Goal: Task Accomplishment & Management: Use online tool/utility

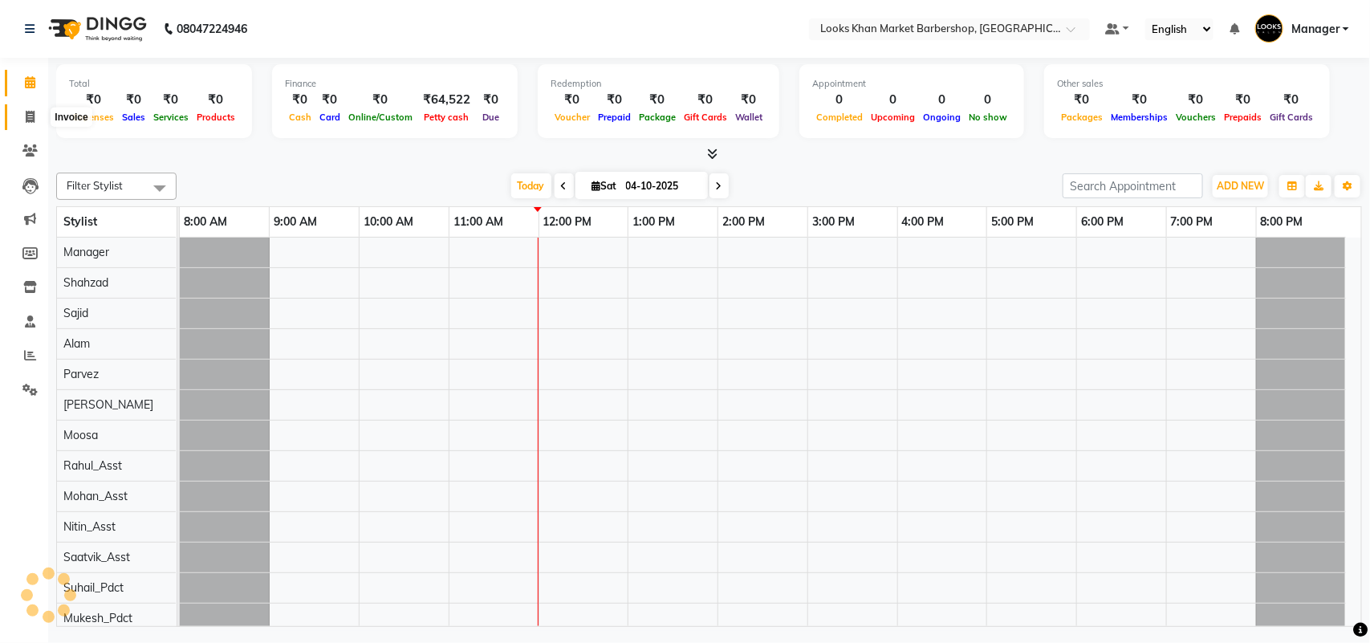
click at [34, 114] on icon at bounding box center [30, 117] width 9 height 12
select select "8030"
select select "service"
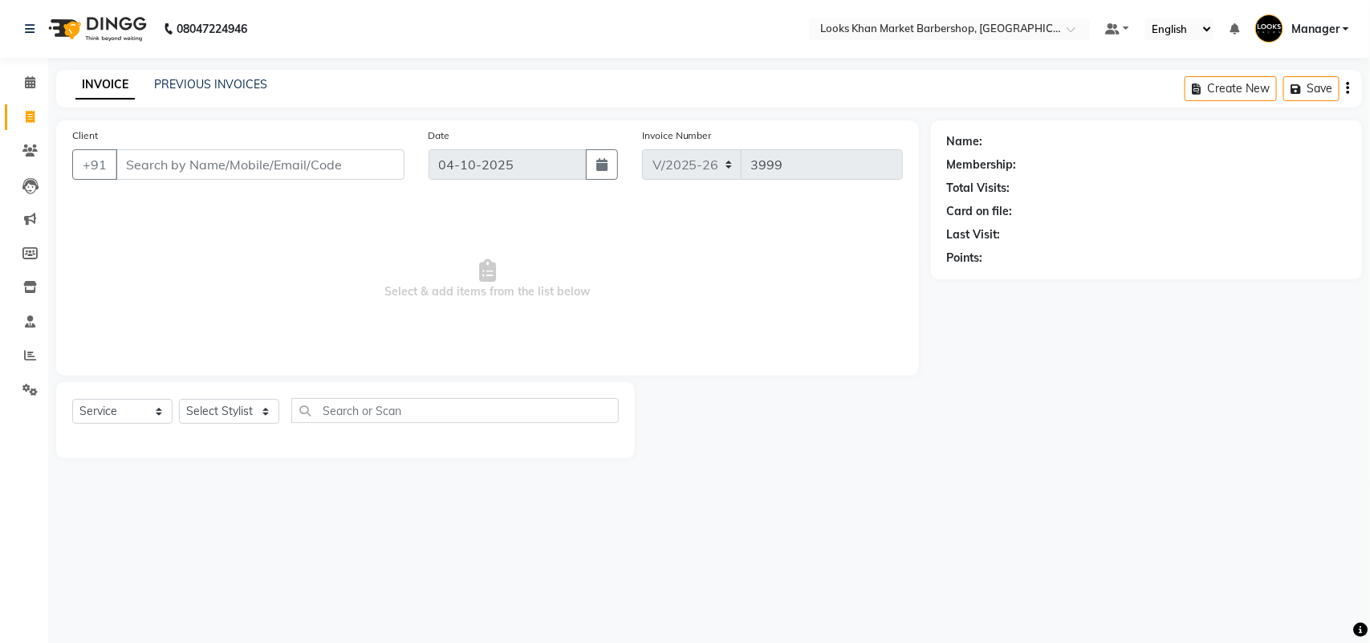
click at [178, 166] on input "Client" at bounding box center [260, 164] width 289 height 30
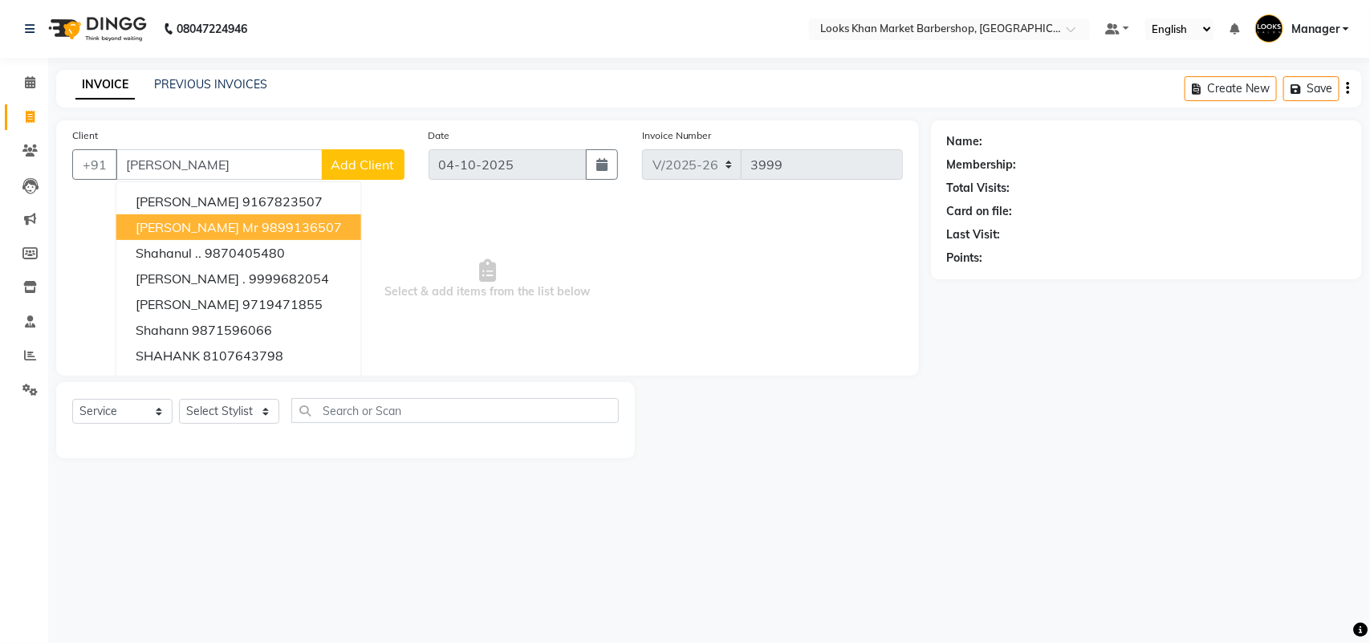
click at [178, 222] on span "[PERSON_NAME] mr" at bounding box center [197, 227] width 123 height 16
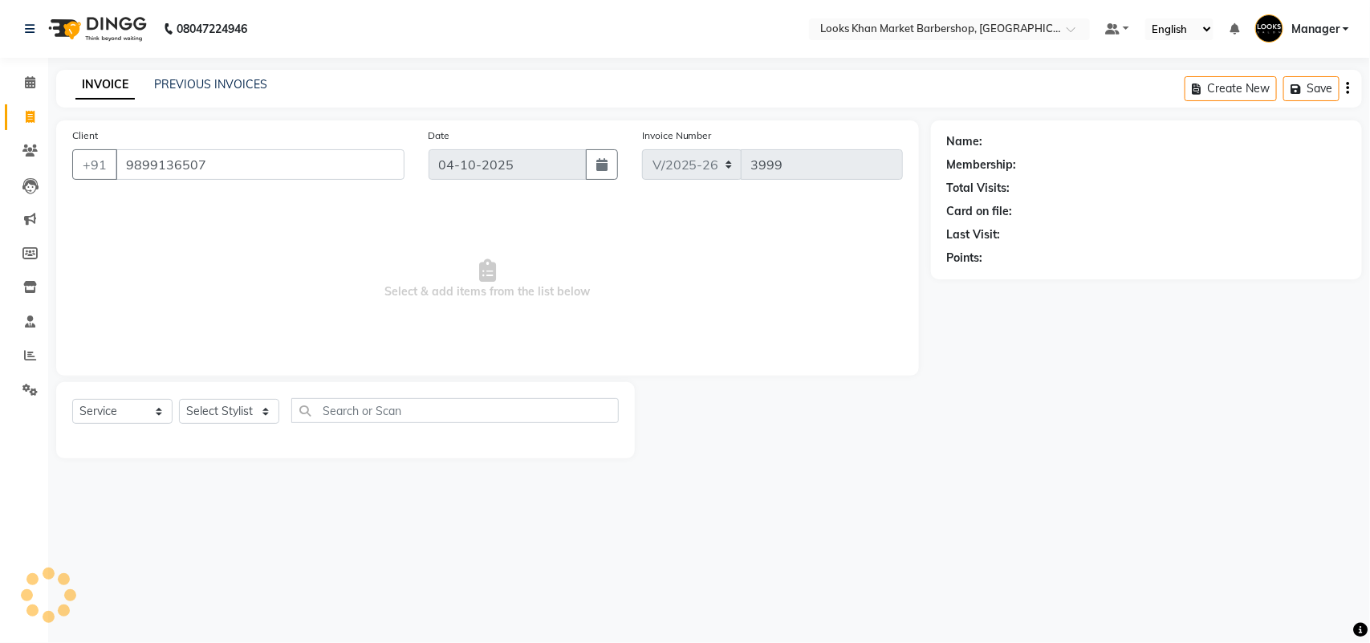
type input "9899136507"
select select "1: Object"
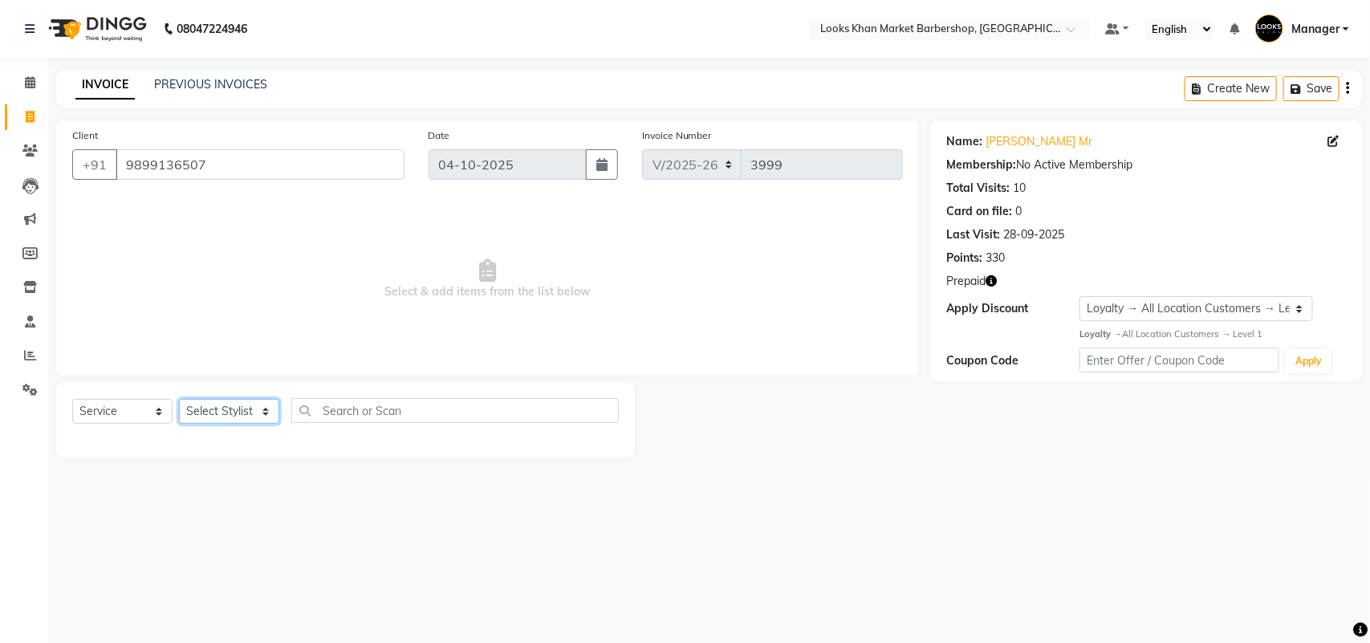
click at [254, 410] on select "Select Stylist Abhishek_pdct Akash_pdct Alam Counter_Sales [PERSON_NAME] [DATE]…" at bounding box center [229, 411] width 100 height 25
select select "72597"
click at [179, 399] on select "Select Stylist Abhishek_pdct Akash_pdct Alam Counter_Sales [PERSON_NAME] [DATE]…" at bounding box center [229, 411] width 100 height 25
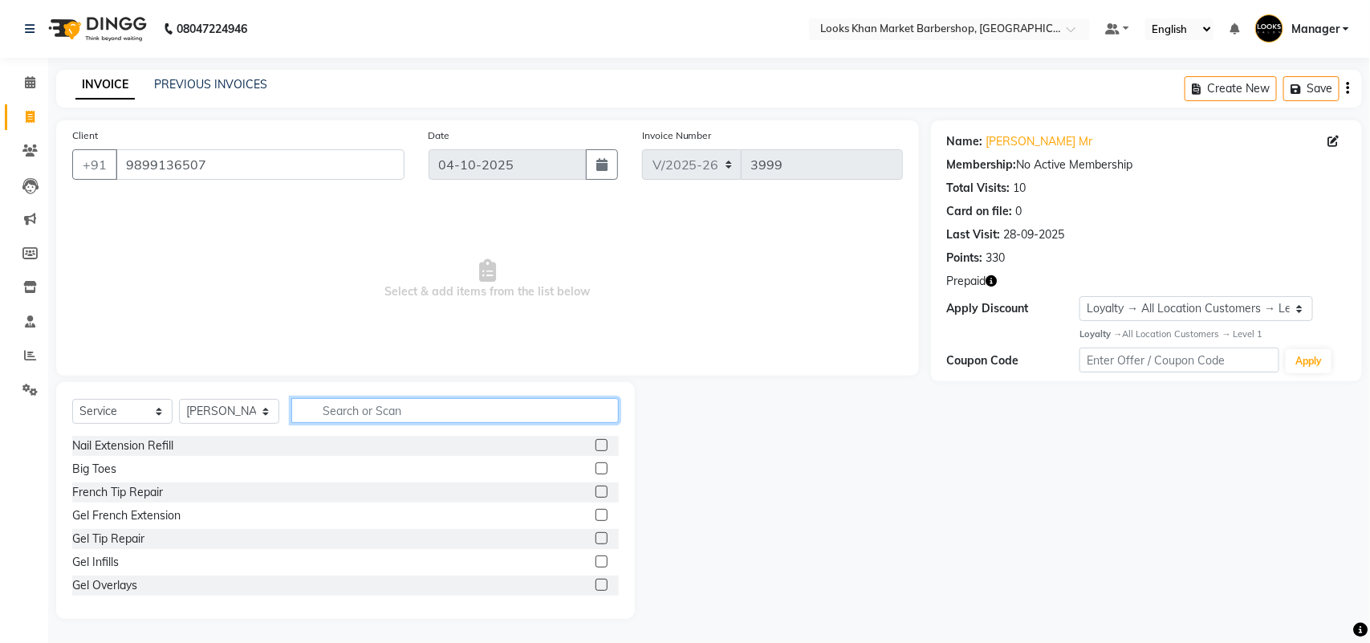
click at [363, 412] on input "text" at bounding box center [454, 410] width 327 height 25
type input "C"
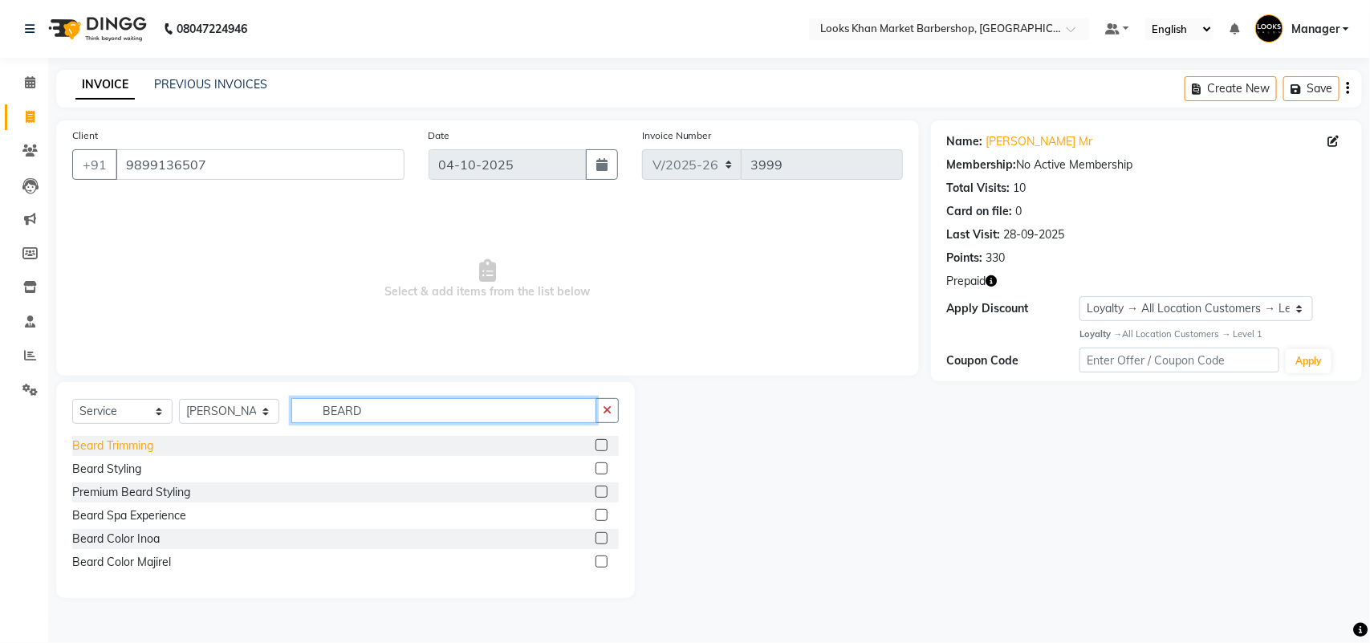
type input "BEARD"
click at [140, 446] on div "Beard Trimming" at bounding box center [112, 445] width 81 height 17
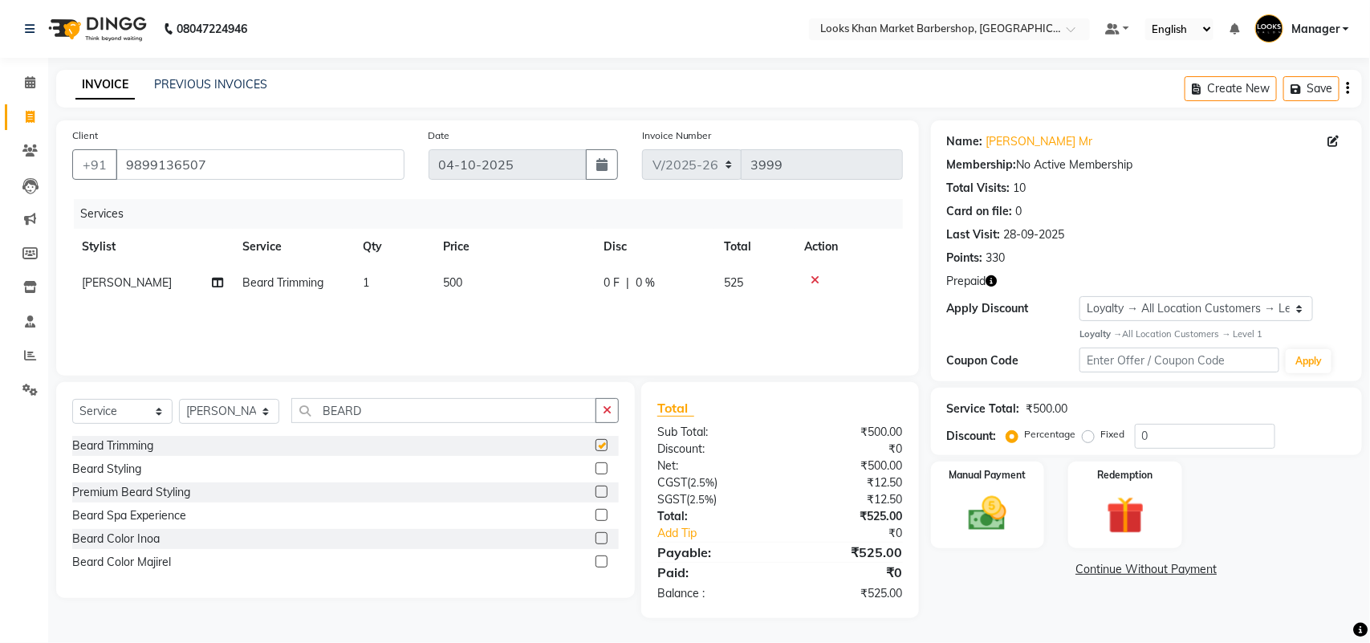
checkbox input "false"
click at [441, 416] on input "BEARD" at bounding box center [443, 410] width 305 height 25
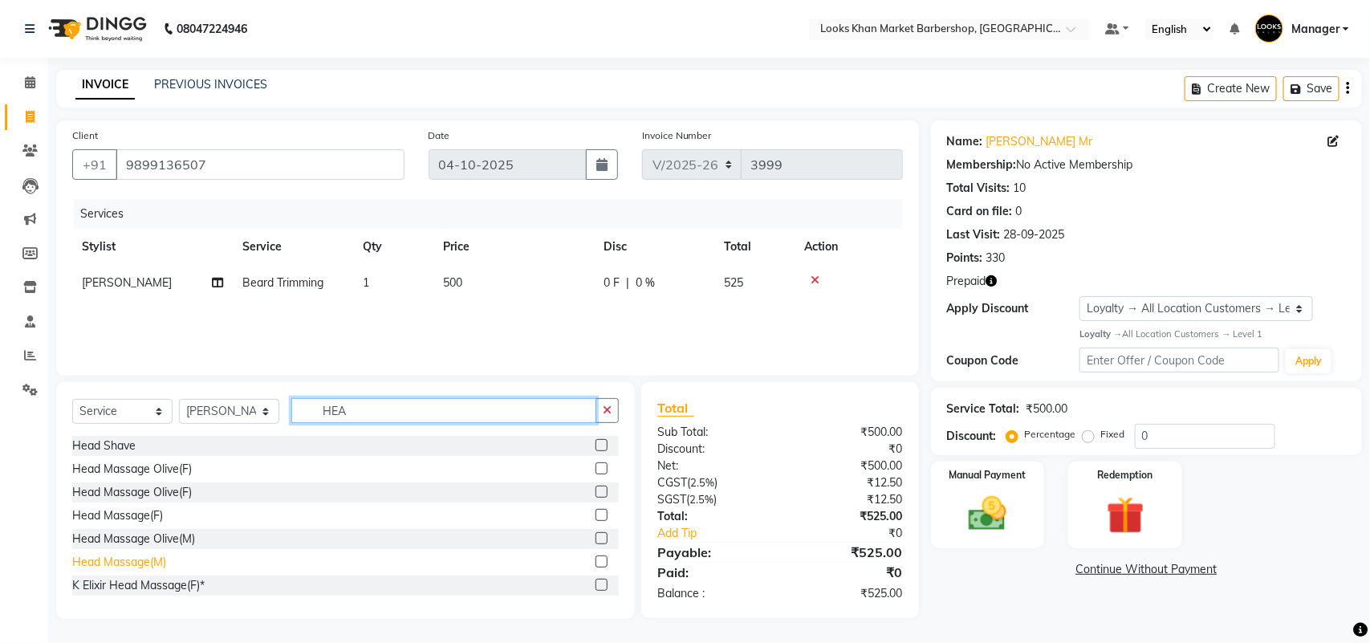
type input "HEA"
click at [157, 566] on div "Head Massage(M)" at bounding box center [119, 562] width 94 height 17
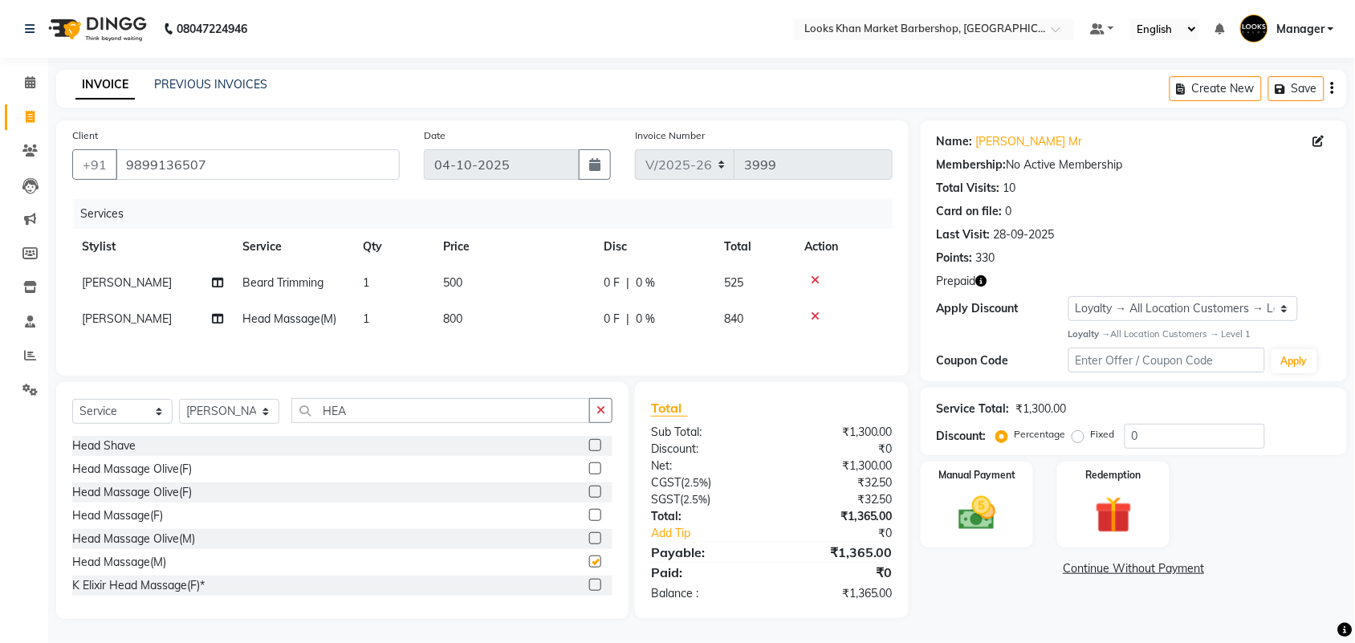
checkbox input "false"
click at [532, 281] on td "500" at bounding box center [513, 283] width 161 height 36
select select "72597"
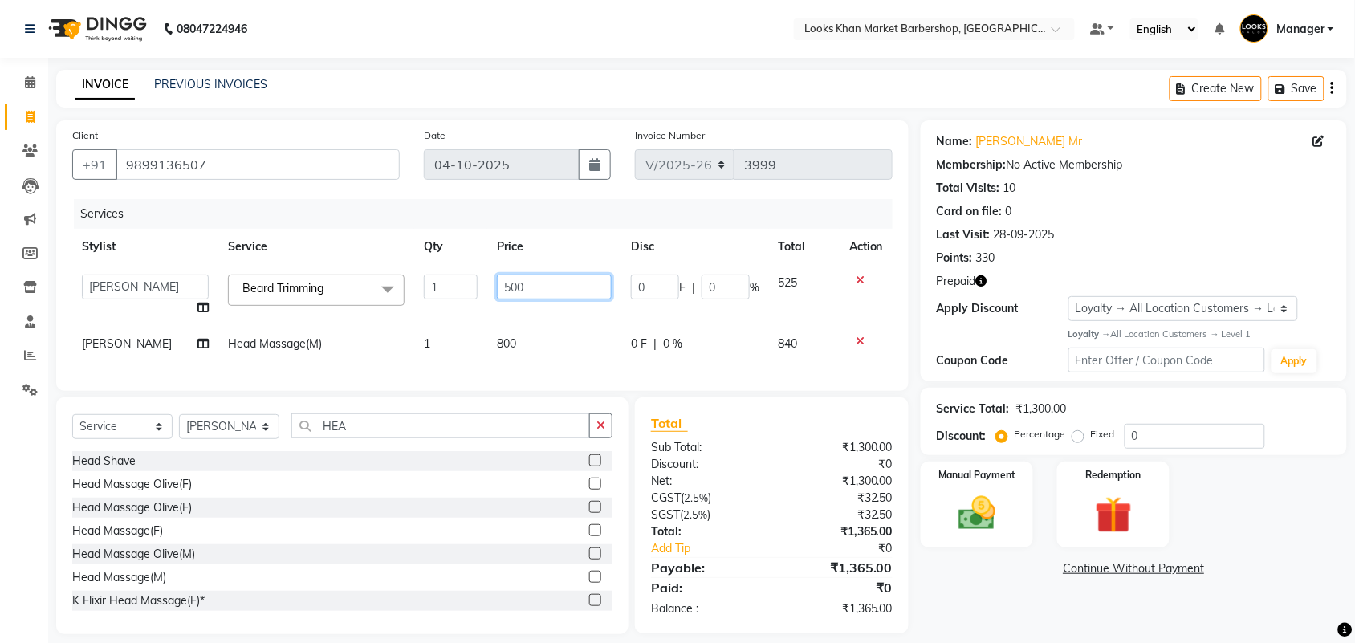
click at [559, 282] on input "500" at bounding box center [554, 286] width 115 height 25
type input "600"
click at [512, 349] on div "Services Stylist Service Qty Price Disc Total Action Abhishek_pdct Akash_pdct A…" at bounding box center [482, 287] width 820 height 176
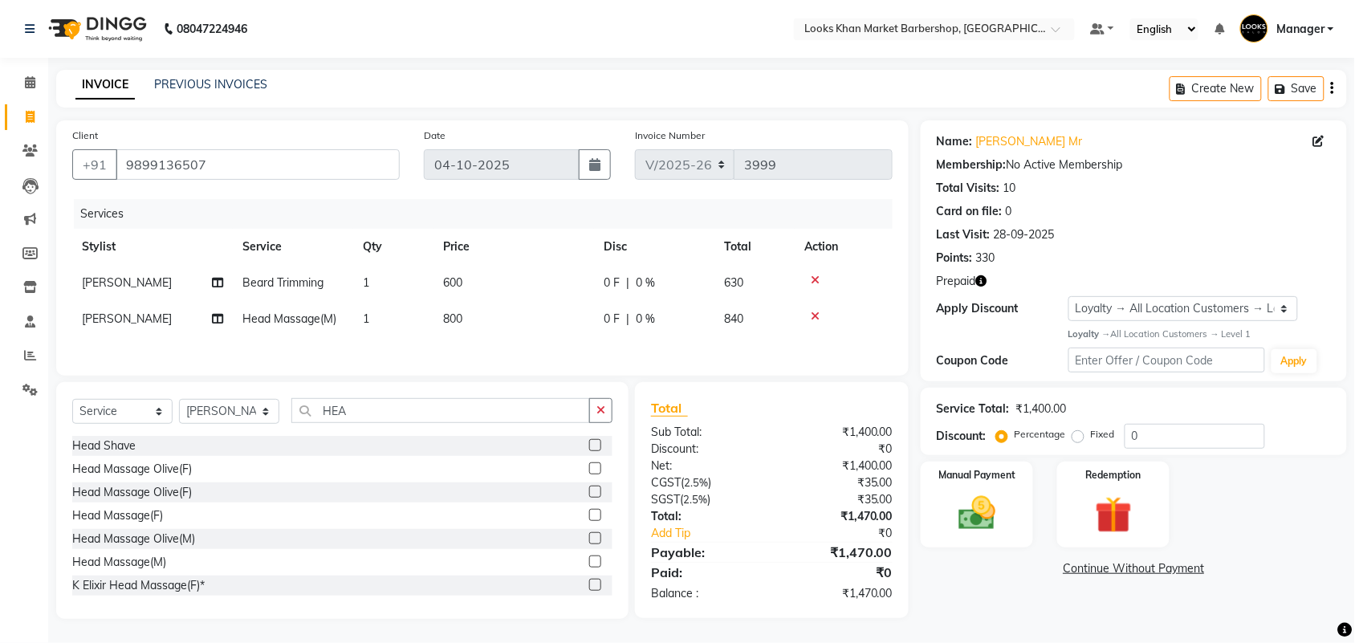
click at [518, 313] on td "800" at bounding box center [513, 319] width 161 height 36
select select "72597"
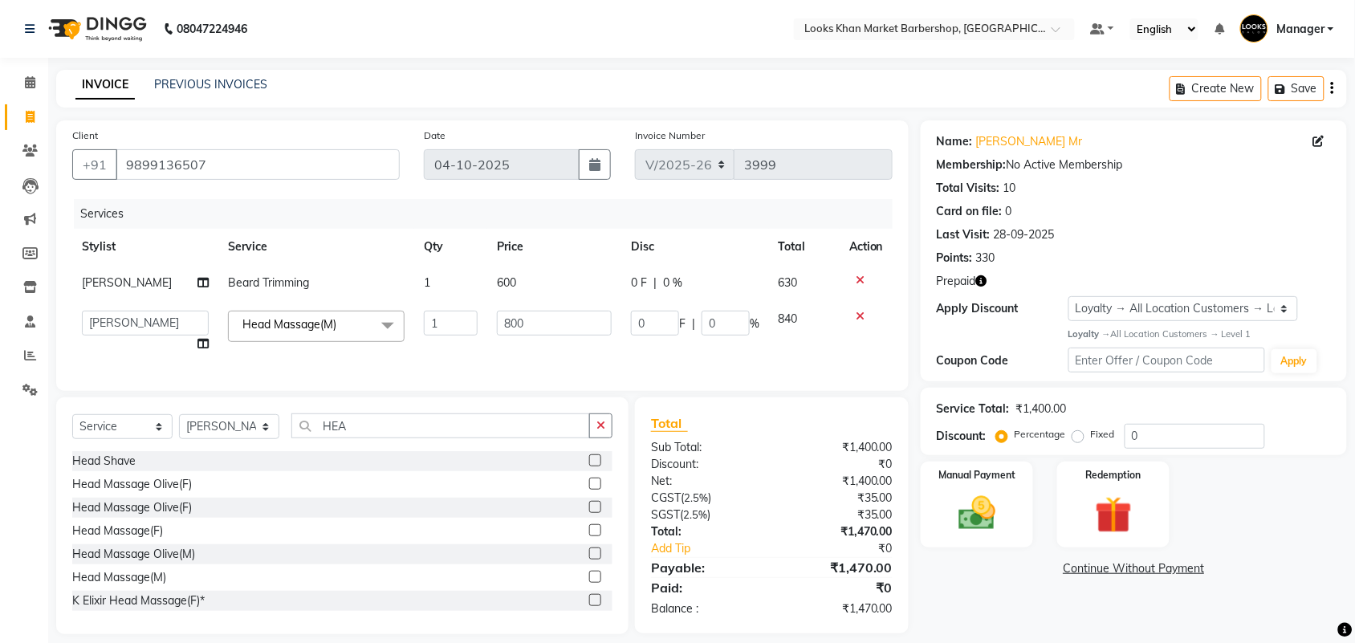
click at [518, 313] on input "800" at bounding box center [554, 323] width 115 height 25
type input "1000"
click at [1108, 483] on div "Redemption" at bounding box center [1113, 505] width 117 height 90
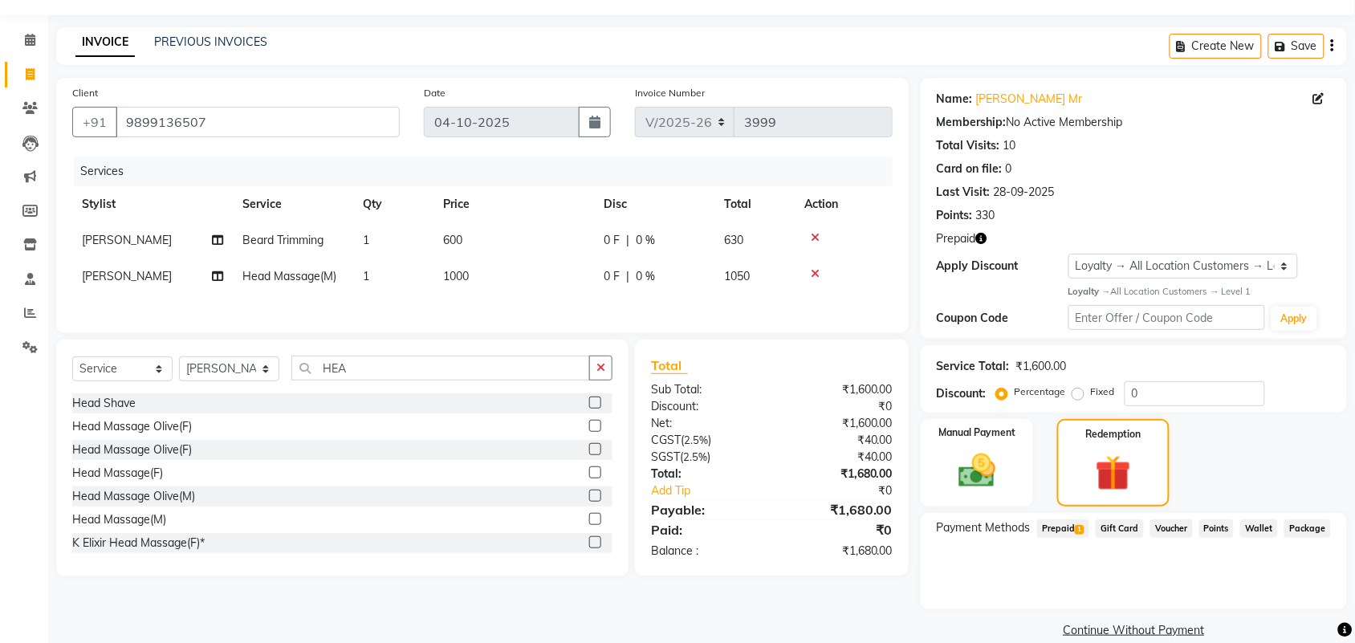
scroll to position [65, 0]
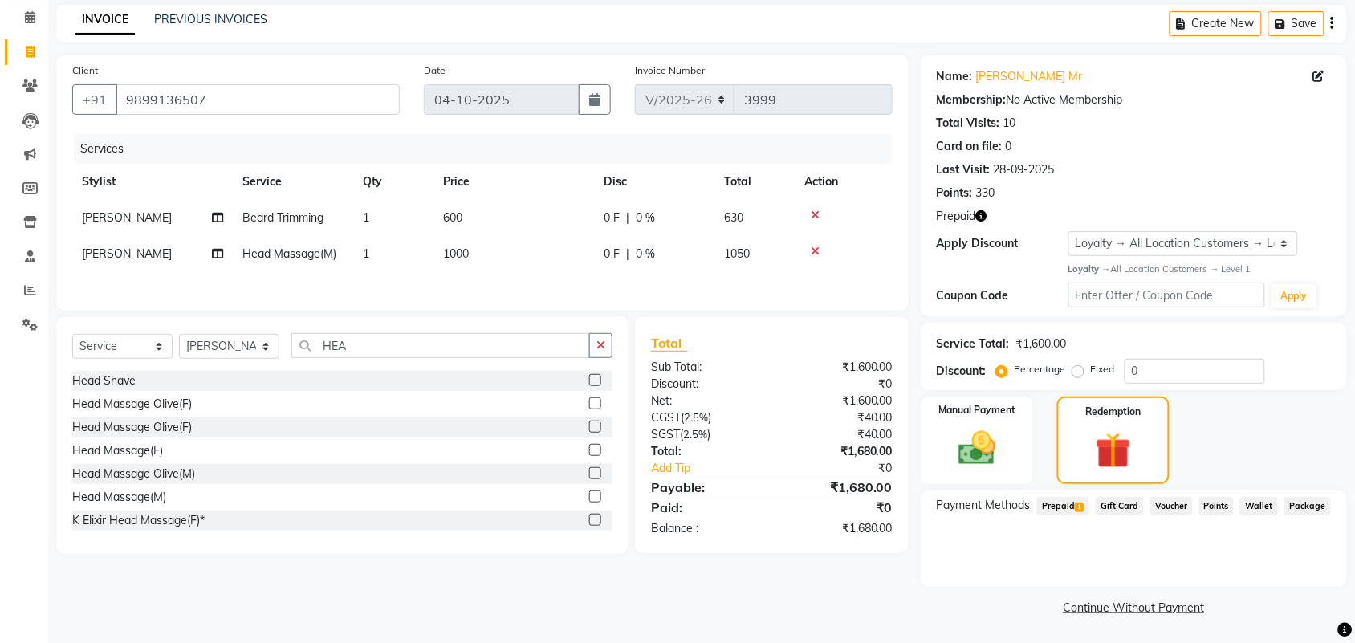
click at [1082, 508] on span "1" at bounding box center [1079, 507] width 9 height 10
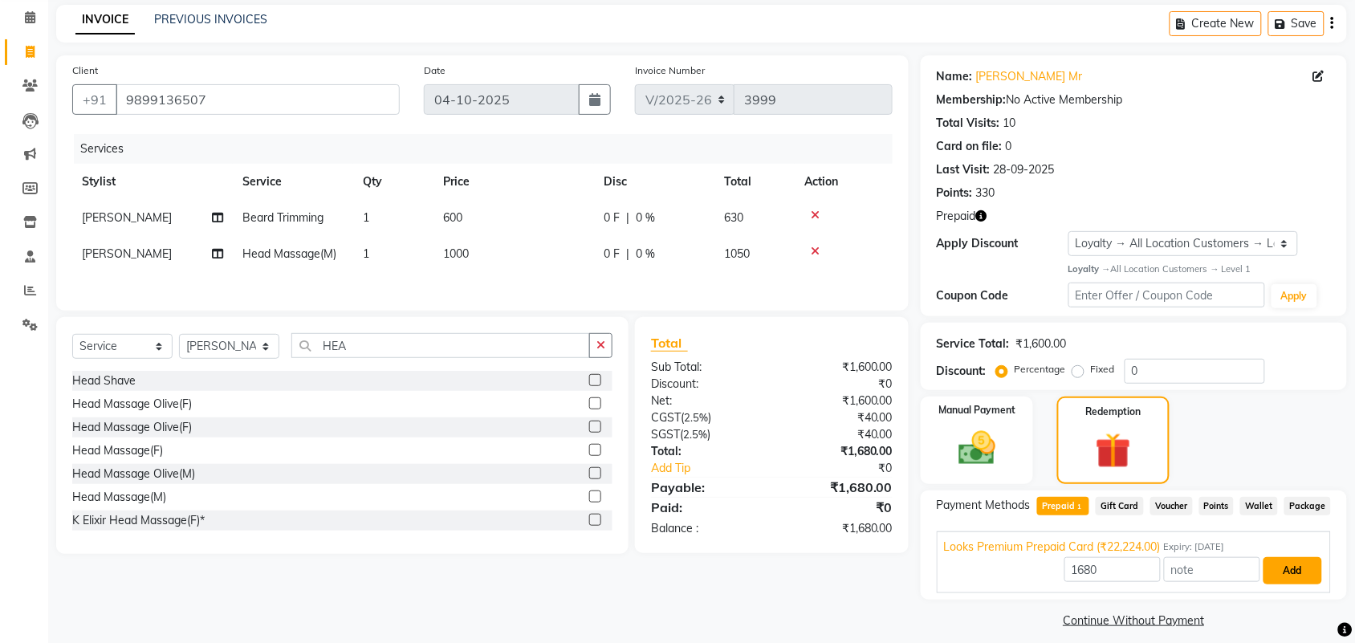
click at [1294, 574] on button "Add" at bounding box center [1292, 570] width 59 height 27
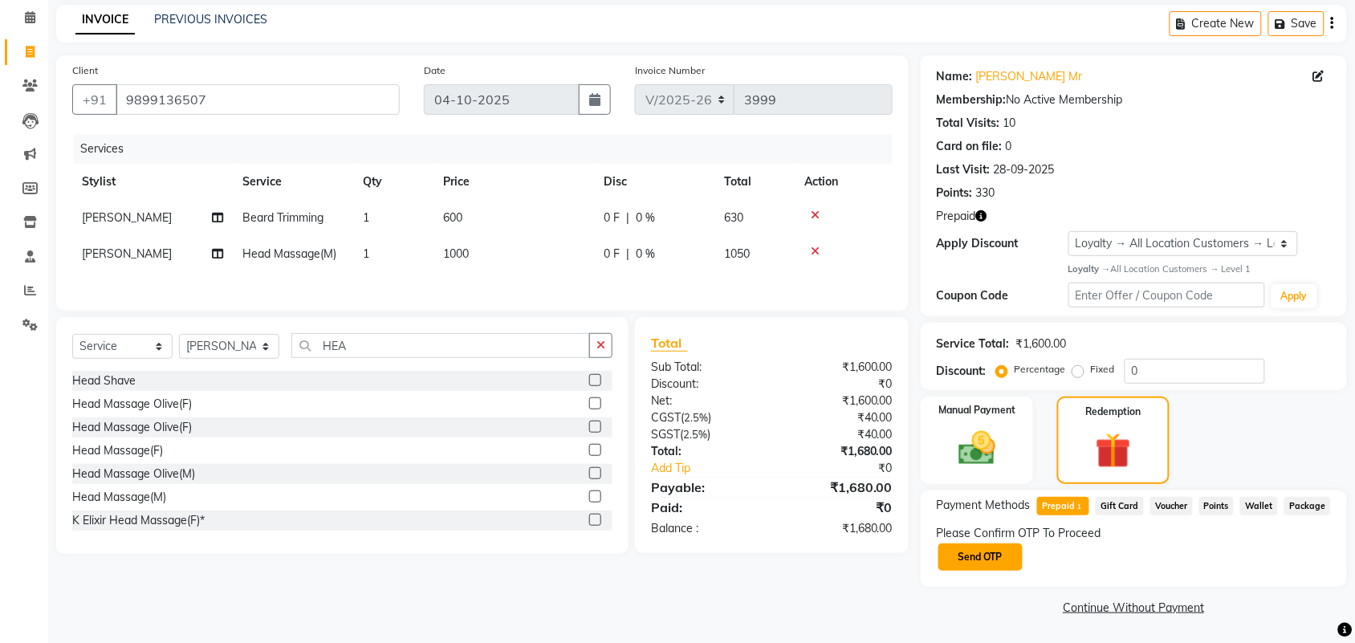
click at [982, 563] on button "Send OTP" at bounding box center [980, 556] width 84 height 27
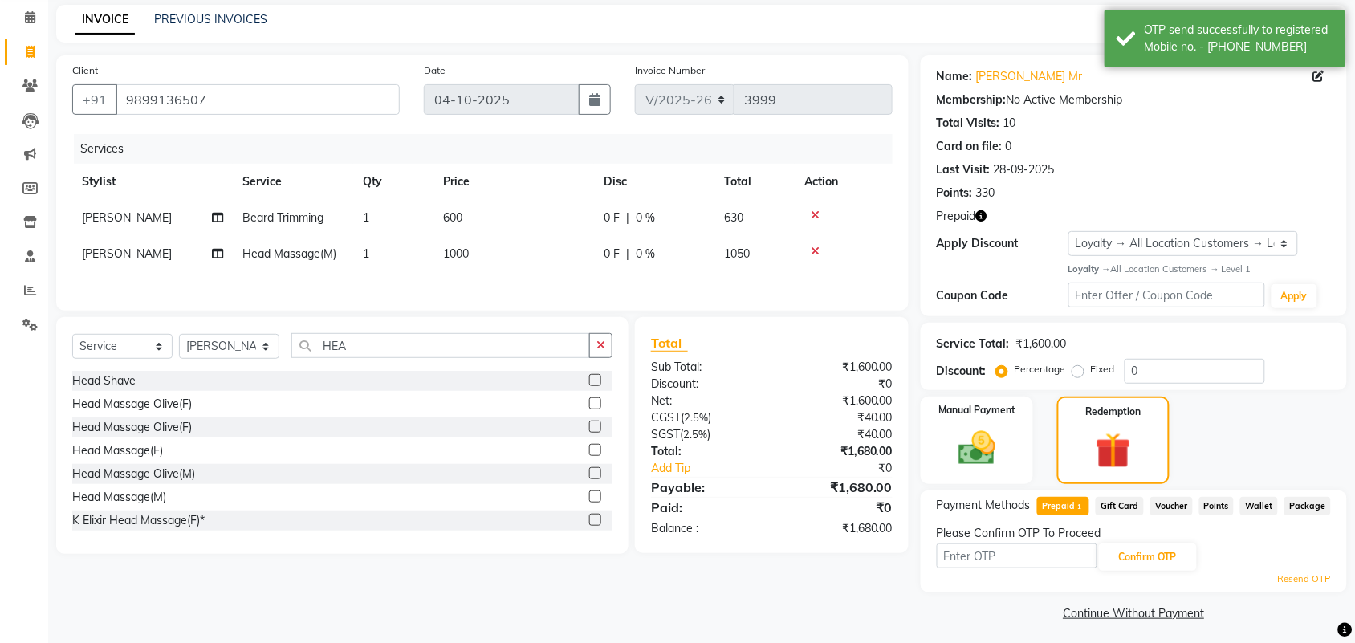
click at [980, 213] on icon "button" at bounding box center [981, 215] width 11 height 11
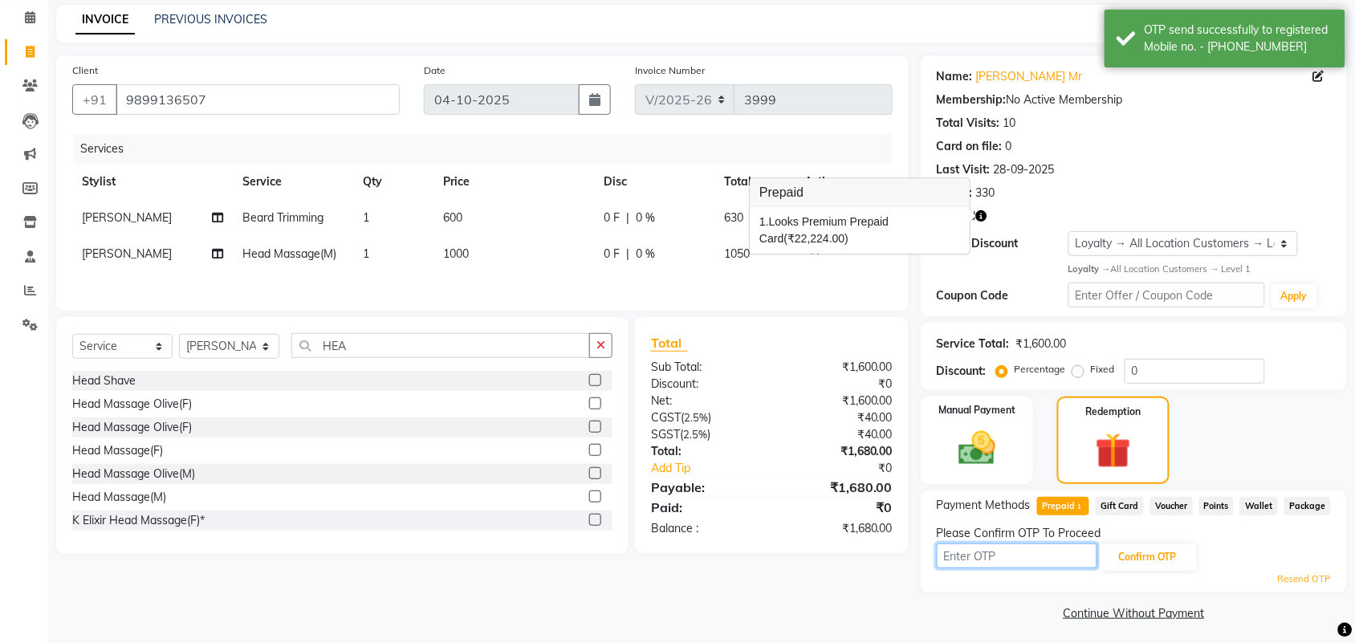
click at [1017, 555] on input "text" at bounding box center [1017, 555] width 161 height 25
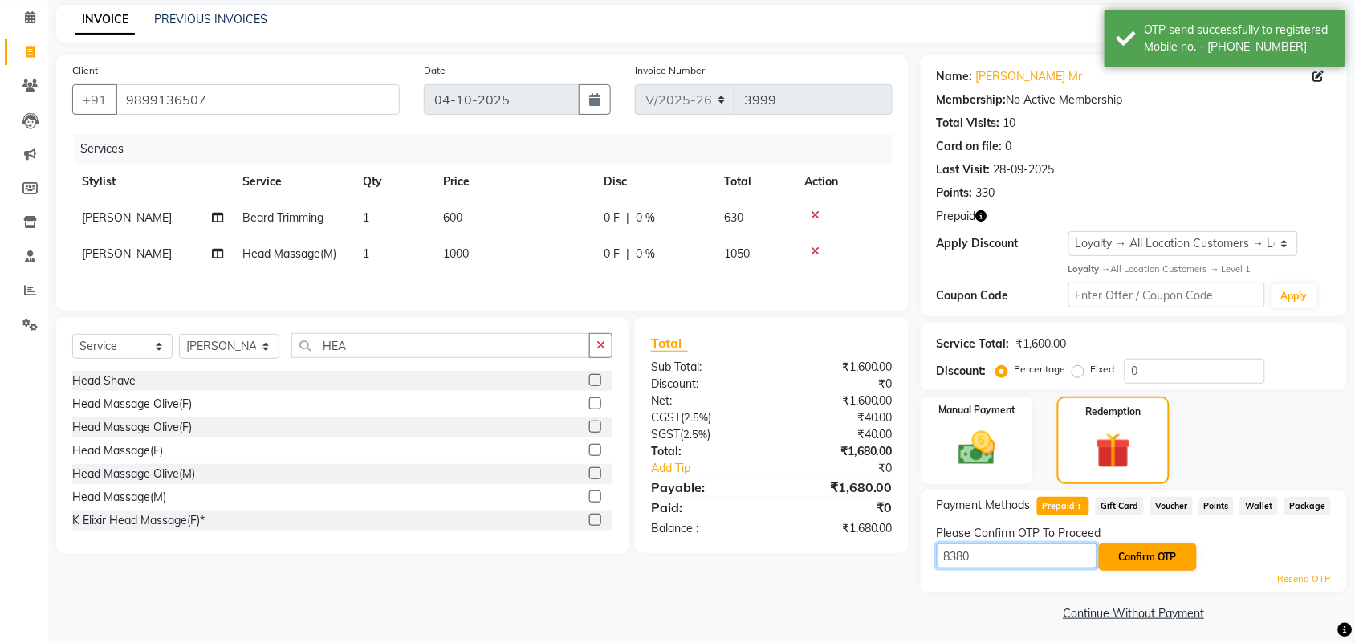
type input "8380"
click at [1136, 558] on button "Confirm OTP" at bounding box center [1148, 556] width 98 height 27
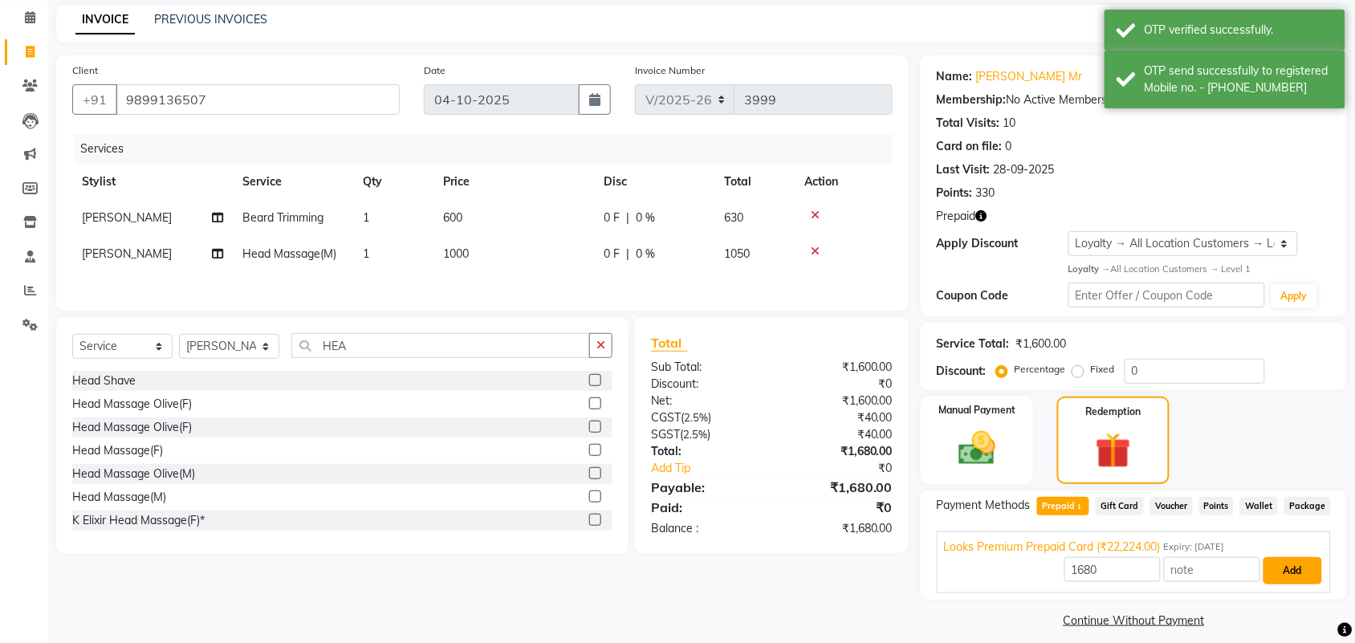
click at [1304, 563] on button "Add" at bounding box center [1292, 570] width 59 height 27
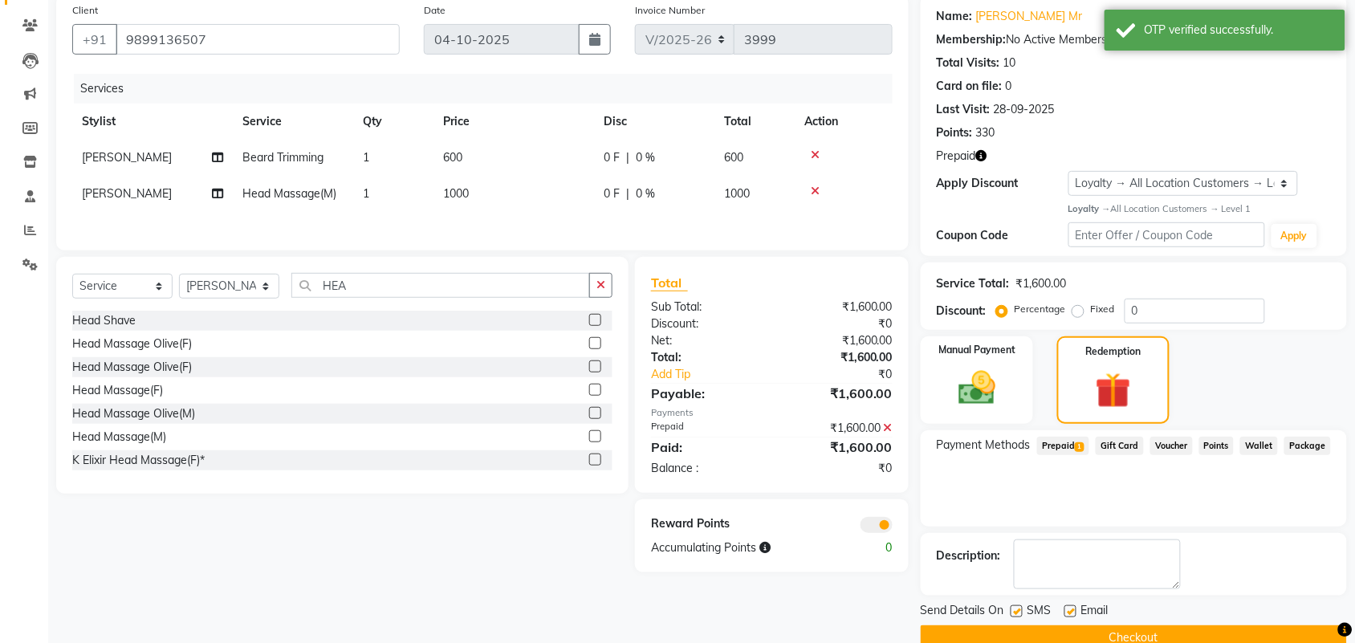
scroll to position [156, 0]
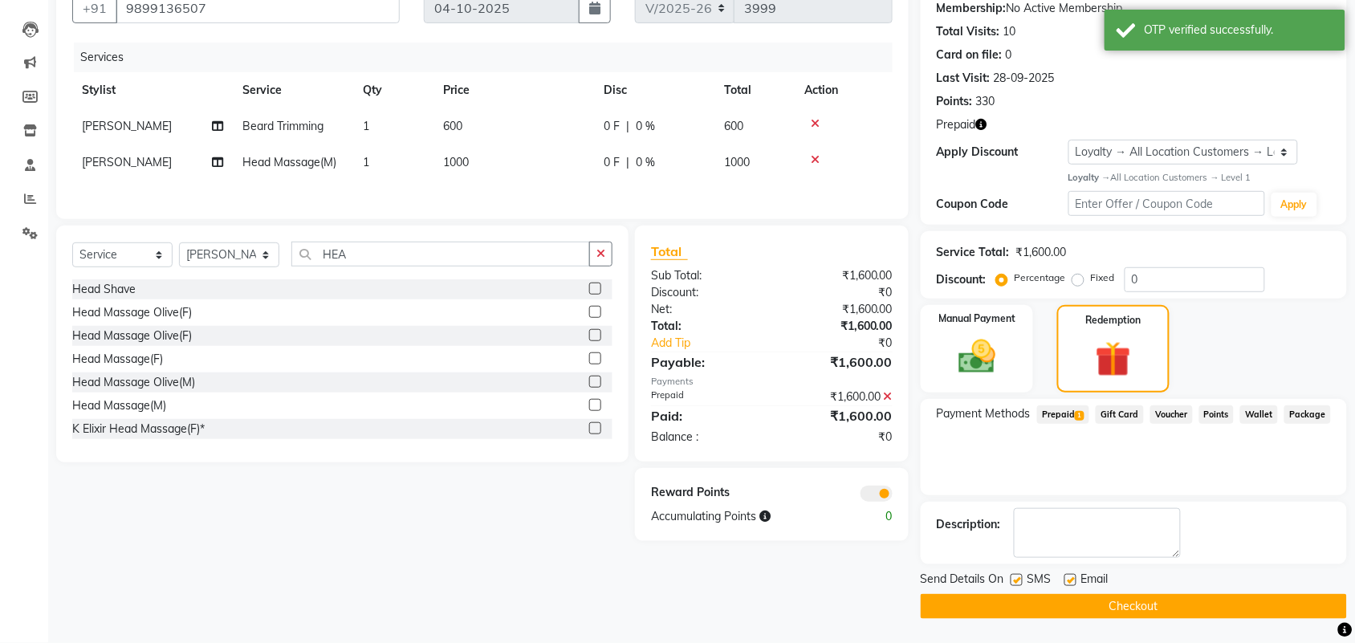
click at [1130, 608] on button "Checkout" at bounding box center [1134, 606] width 426 height 25
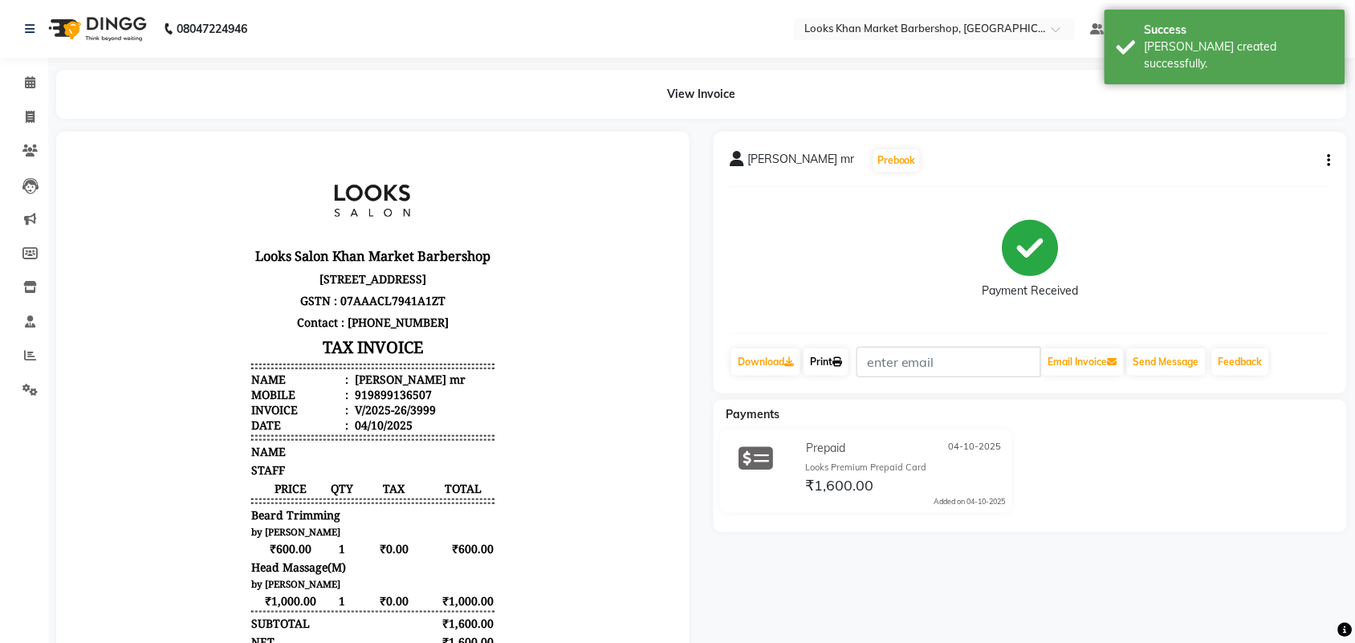
click at [833, 367] on link "Print" at bounding box center [825, 361] width 45 height 27
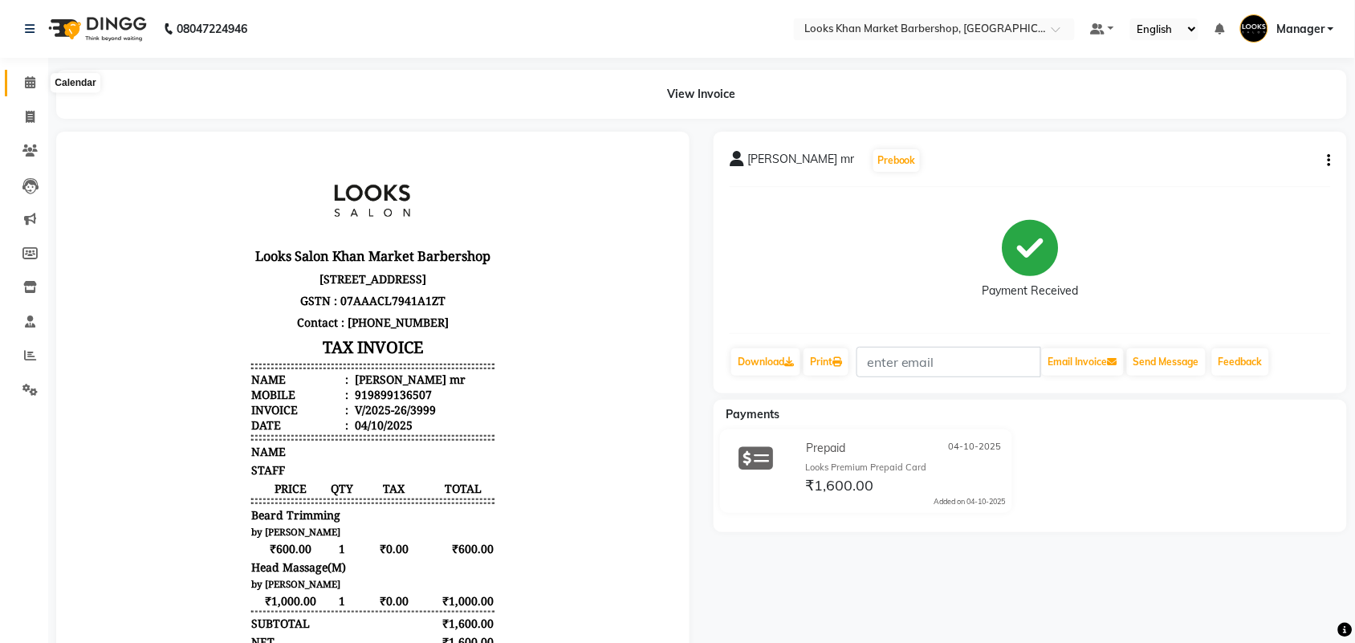
click at [41, 84] on span at bounding box center [30, 83] width 28 height 18
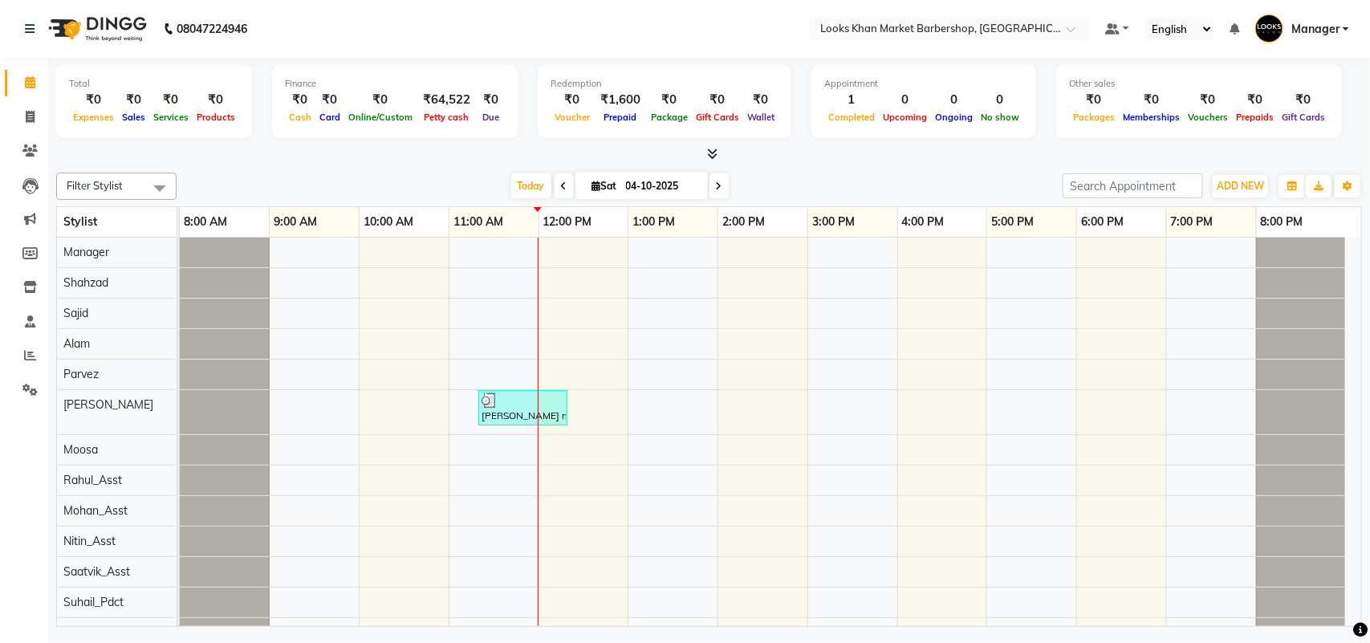
click at [30, 131] on li "Invoice" at bounding box center [24, 117] width 48 height 35
click at [39, 116] on span at bounding box center [30, 117] width 28 height 18
select select "service"
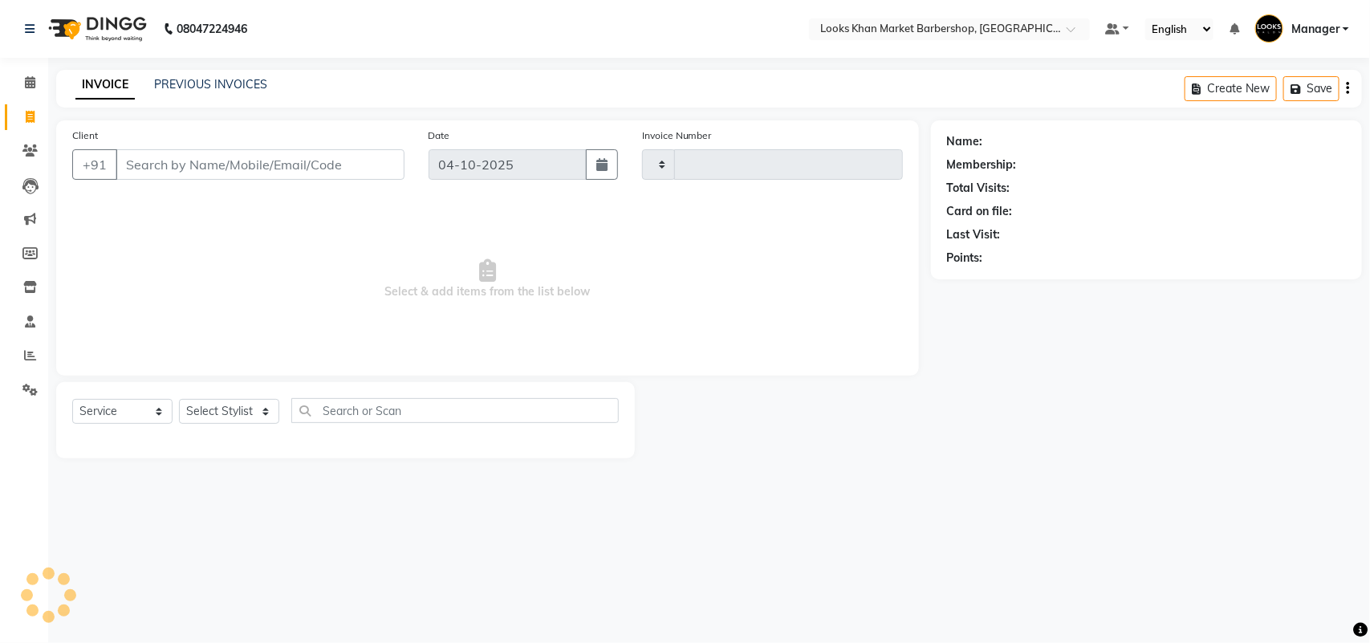
click at [186, 76] on div "PREVIOUS INVOICES" at bounding box center [210, 84] width 113 height 17
type input "4000"
select select "8030"
click at [186, 84] on link "PREVIOUS INVOICES" at bounding box center [210, 84] width 113 height 14
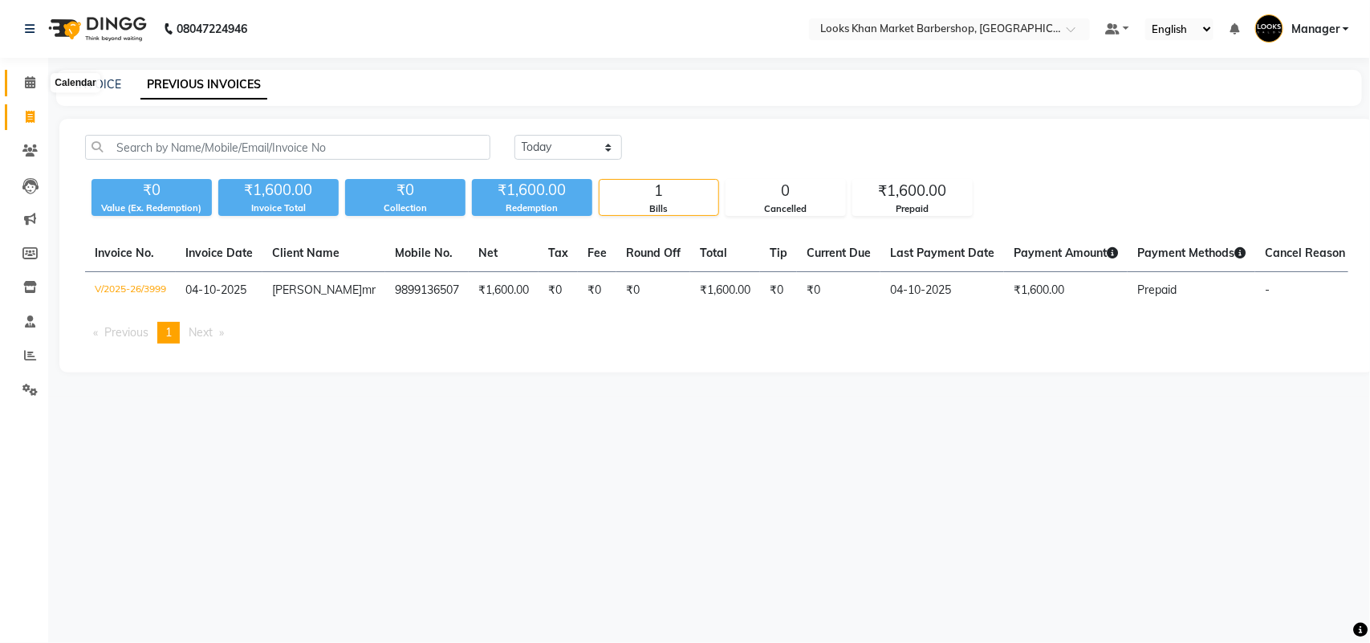
click at [33, 79] on icon at bounding box center [30, 82] width 10 height 12
